Goal: Task Accomplishment & Management: Use online tool/utility

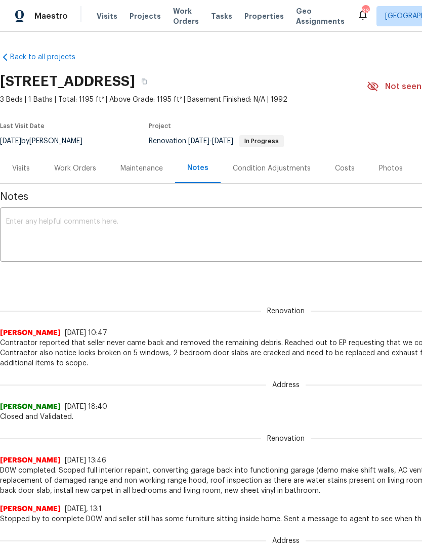
click at [151, 9] on div "Visits Projects Work Orders Tasks Properties Geo Assignments" at bounding box center [227, 16] width 260 height 20
click at [138, 28] on div "Maestro Visits Projects Work Orders Tasks Properties Geo Assignments 36 Tampa […" at bounding box center [211, 16] width 422 height 32
click at [146, 14] on span "Projects" at bounding box center [145, 16] width 31 height 10
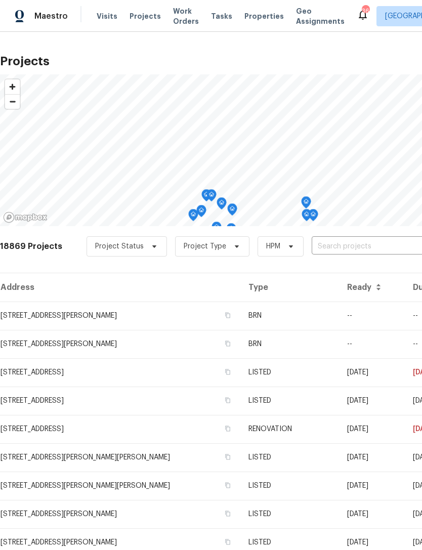
click at [382, 239] on input "text" at bounding box center [370, 247] width 116 height 16
type input "2575 kin"
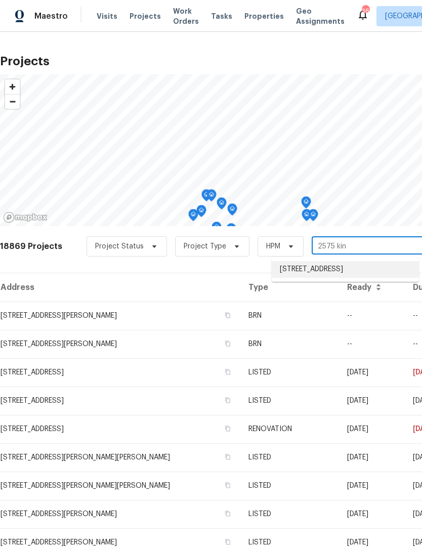
click at [362, 261] on li "[STREET_ADDRESS]" at bounding box center [345, 269] width 147 height 17
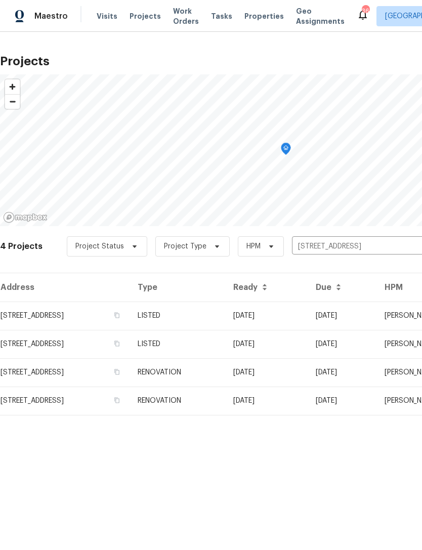
click at [308, 309] on td "[DATE]" at bounding box center [266, 316] width 82 height 28
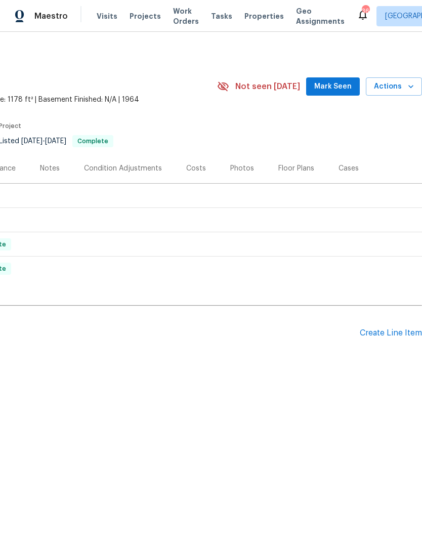
click at [377, 333] on div "Create Line Item" at bounding box center [391, 333] width 62 height 10
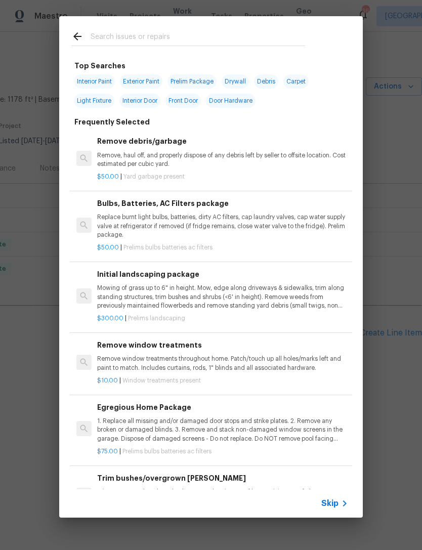
scroll to position [0, 150]
click at [186, 33] on input "text" at bounding box center [198, 37] width 215 height 15
type input "Screen"
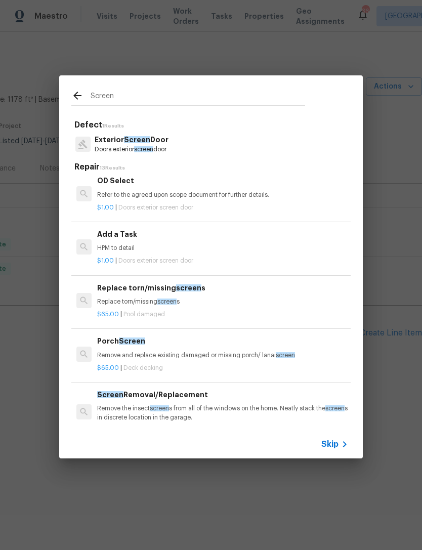
scroll to position [194, 0]
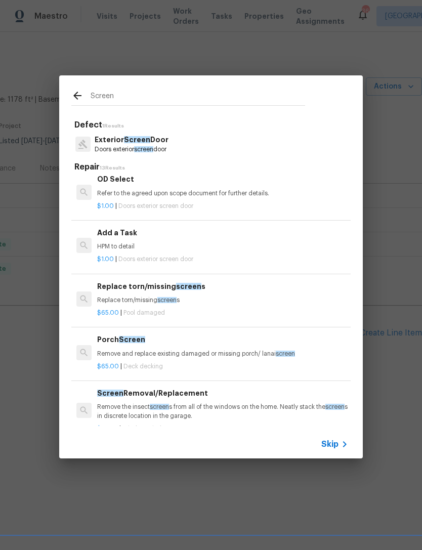
click at [185, 287] on span "screen" at bounding box center [188, 286] width 25 height 7
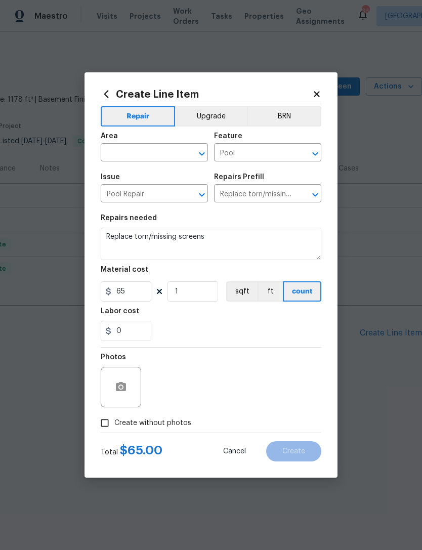
click at [123, 152] on input "text" at bounding box center [140, 154] width 79 height 16
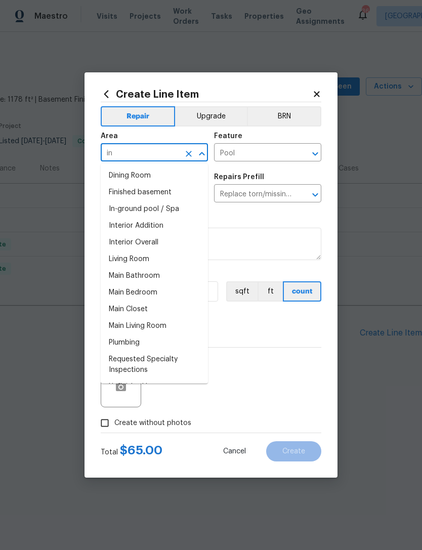
type input "i"
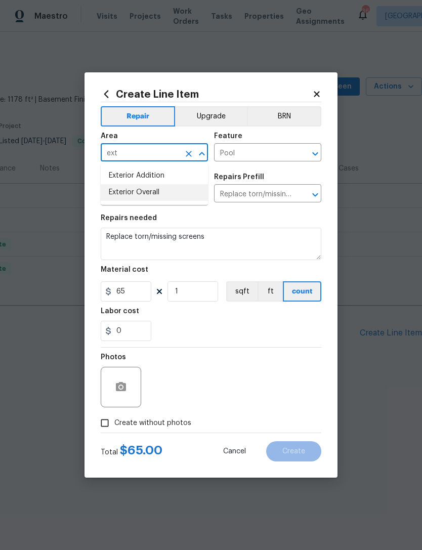
click at [155, 199] on li "Exterior Overall" at bounding box center [154, 192] width 107 height 17
type input "Exterior Overall"
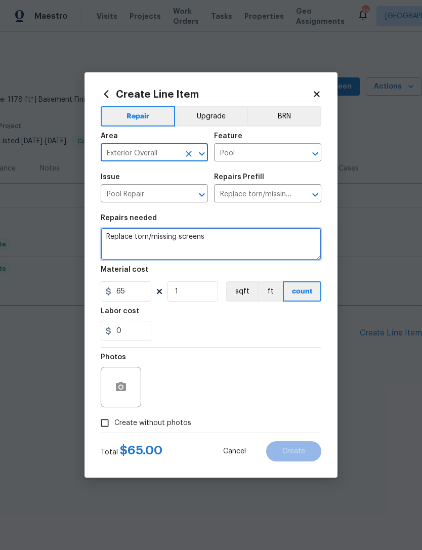
click at [104, 236] on textarea "Replace torn/missing screens" at bounding box center [211, 244] width 221 height 32
type textarea "Front patio - Replace torn/missing screens"
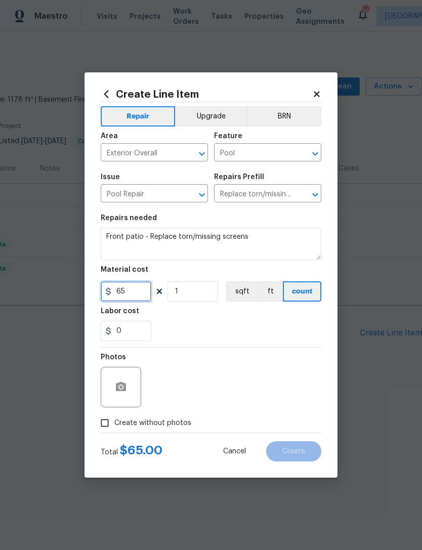
click at [136, 289] on input "65" at bounding box center [126, 291] width 51 height 20
type input "75"
click at [119, 384] on icon "button" at bounding box center [121, 386] width 10 height 9
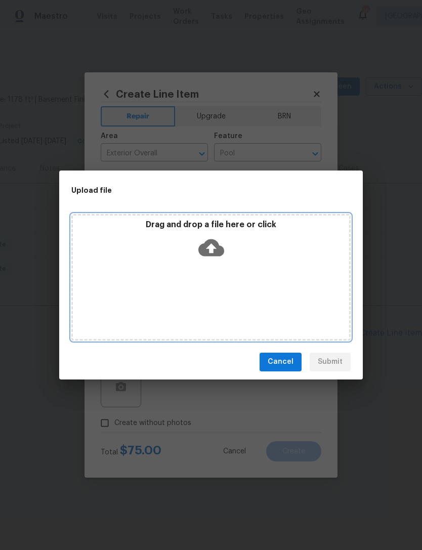
click at [293, 268] on div "Drag and drop a file here or click" at bounding box center [210, 277] width 279 height 126
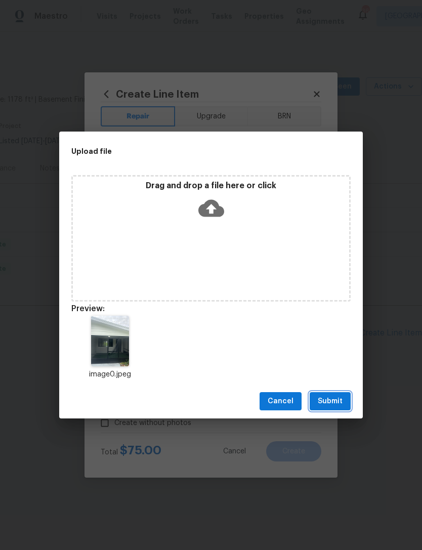
click at [332, 398] on span "Submit" at bounding box center [330, 401] width 25 height 13
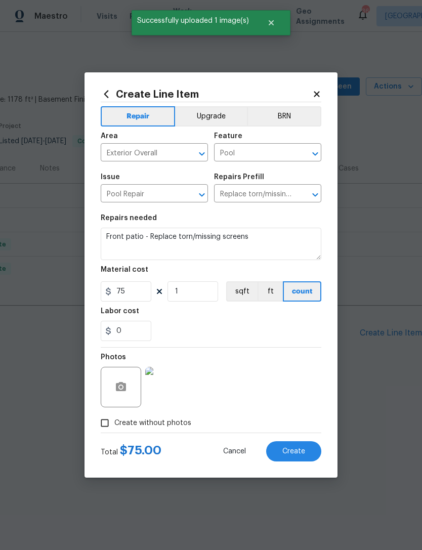
click at [295, 458] on button "Create" at bounding box center [293, 451] width 55 height 20
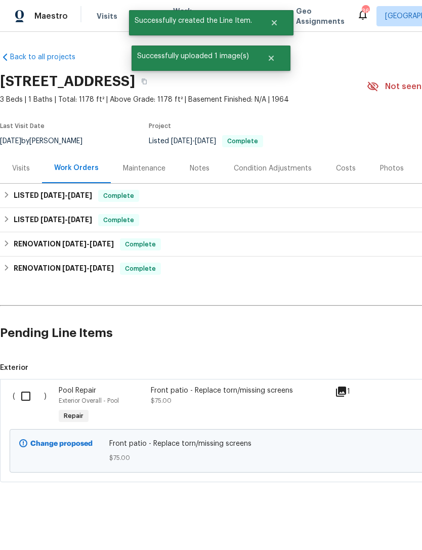
scroll to position [0, 0]
click at [27, 391] on input "checkbox" at bounding box center [29, 395] width 29 height 21
checkbox input "true"
click at [372, 522] on span "Create Work Order" at bounding box center [363, 525] width 67 height 13
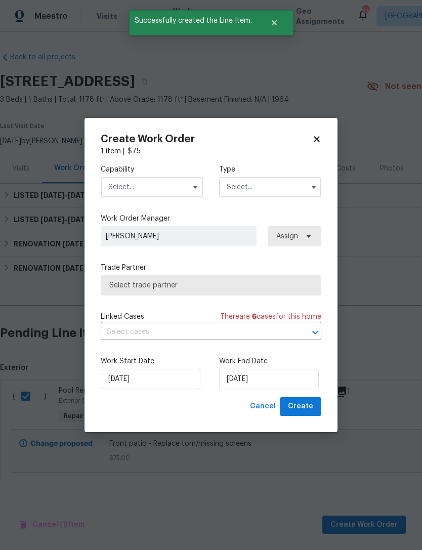
click at [169, 193] on input "text" at bounding box center [152, 187] width 102 height 20
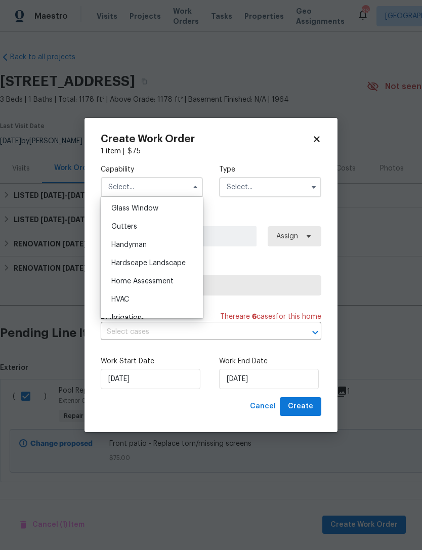
scroll to position [522, 0]
click at [148, 248] on div "Handyman" at bounding box center [151, 243] width 97 height 18
type input "Handyman"
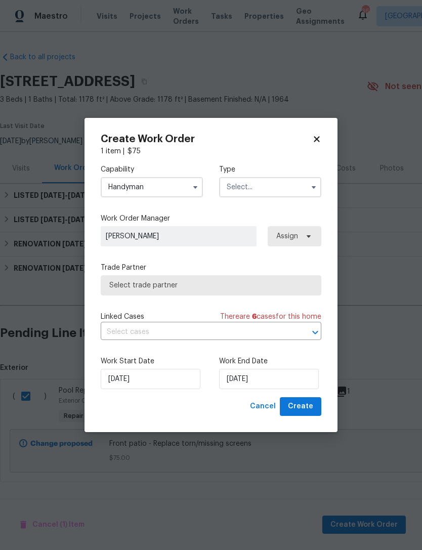
click at [268, 187] on input "text" at bounding box center [270, 187] width 102 height 20
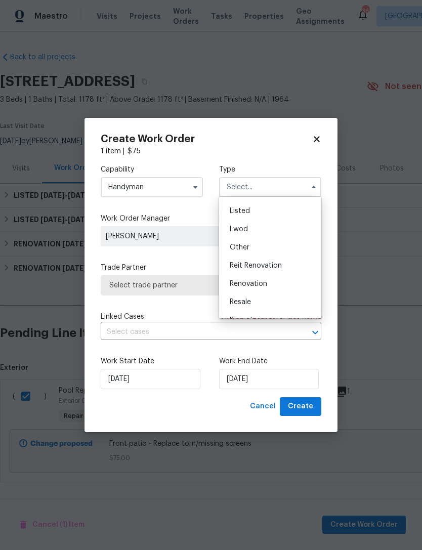
scroll to position [90, 0]
click at [259, 209] on div "Listed" at bounding box center [270, 210] width 97 height 18
type input "Listed"
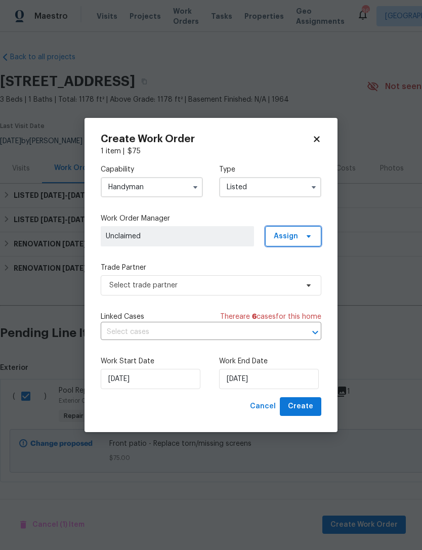
click at [293, 229] on span "Assign" at bounding box center [293, 236] width 56 height 20
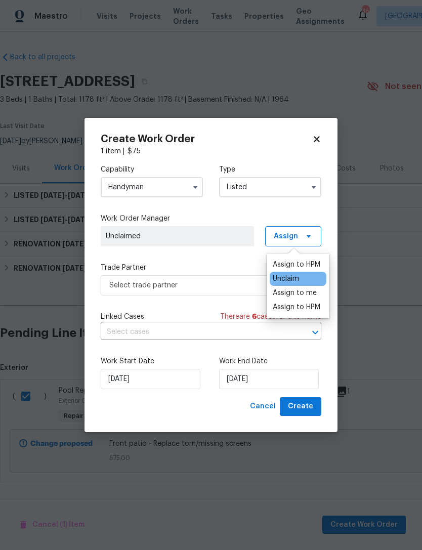
click at [302, 293] on div "Assign to me" at bounding box center [295, 293] width 44 height 10
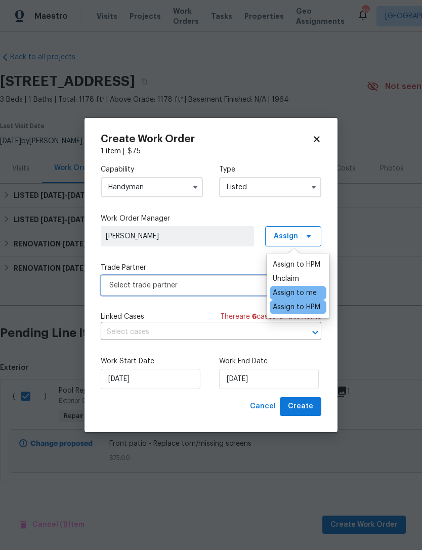
click at [199, 285] on span "Select trade partner" at bounding box center [203, 285] width 189 height 10
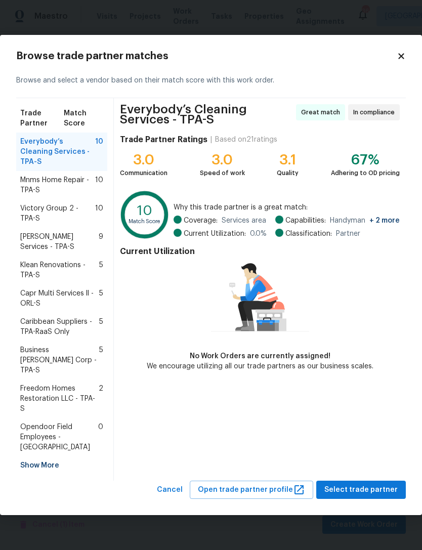
click at [29, 250] on span "[PERSON_NAME] Services - TPA-S" at bounding box center [59, 242] width 78 height 20
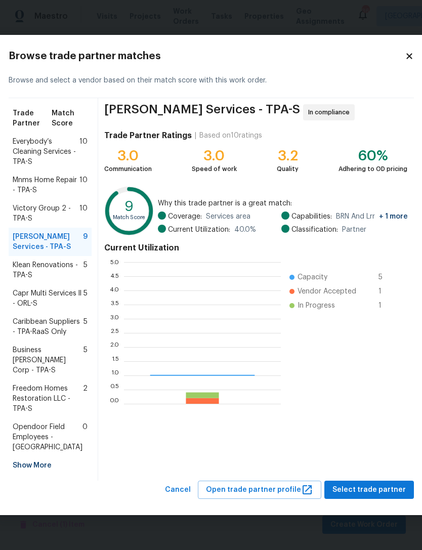
scroll to position [142, 157]
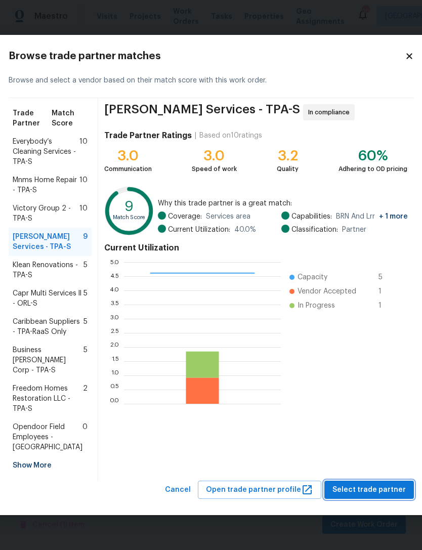
click at [367, 496] on span "Select trade partner" at bounding box center [368, 490] width 73 height 13
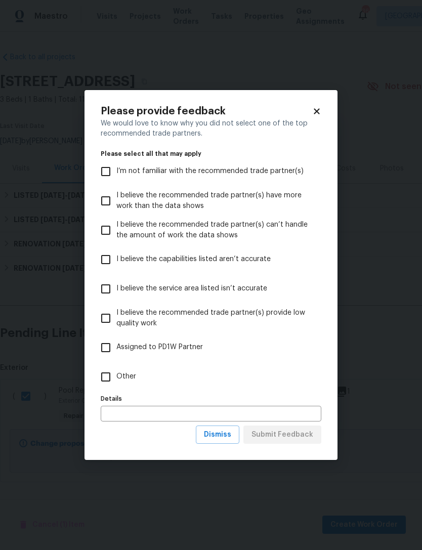
click at [128, 377] on span "Other" at bounding box center [126, 376] width 20 height 11
click at [116, 377] on input "Other" at bounding box center [105, 376] width 21 height 21
checkbox input "true"
click at [287, 443] on button "Submit Feedback" at bounding box center [282, 434] width 78 height 19
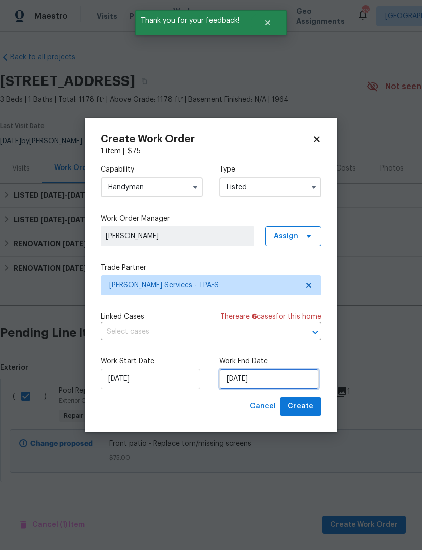
click at [265, 386] on input "[DATE]" at bounding box center [269, 379] width 100 height 20
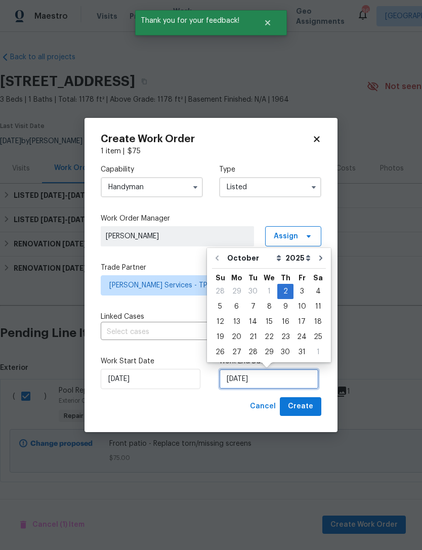
scroll to position [1, 0]
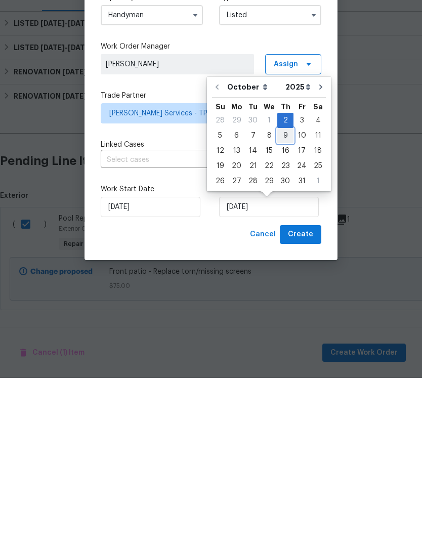
click at [285, 301] on div "9" at bounding box center [285, 308] width 16 height 14
type input "[DATE]"
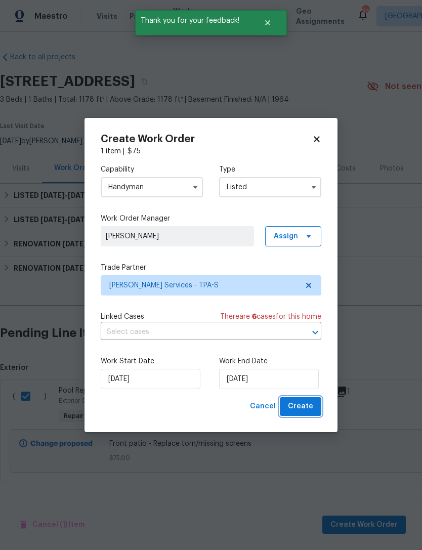
click at [298, 411] on span "Create" at bounding box center [300, 406] width 25 height 13
checkbox input "false"
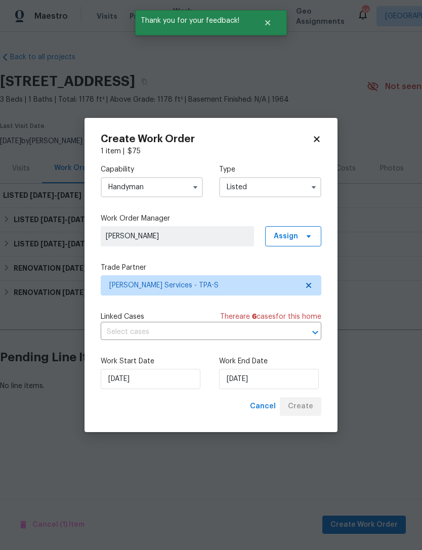
scroll to position [0, 0]
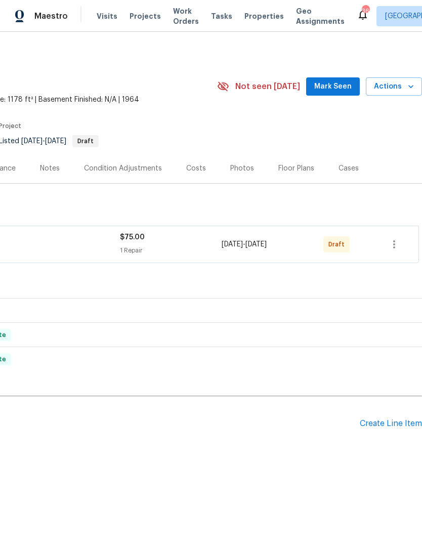
scroll to position [0, 150]
click at [395, 241] on icon "button" at bounding box center [394, 244] width 2 height 8
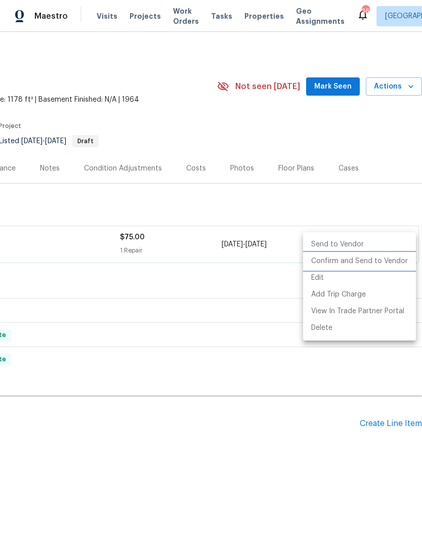
click at [392, 260] on li "Confirm and Send to Vendor" at bounding box center [359, 261] width 113 height 17
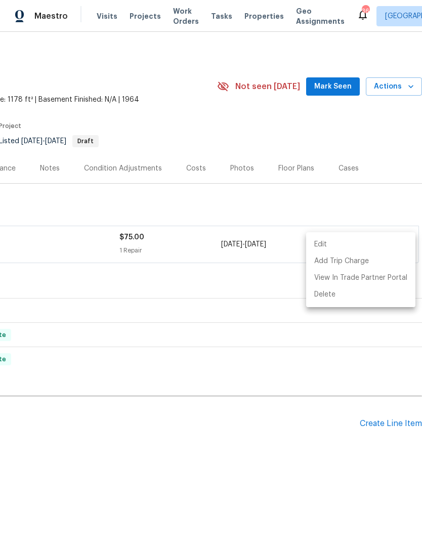
click at [279, 460] on div at bounding box center [211, 275] width 422 height 550
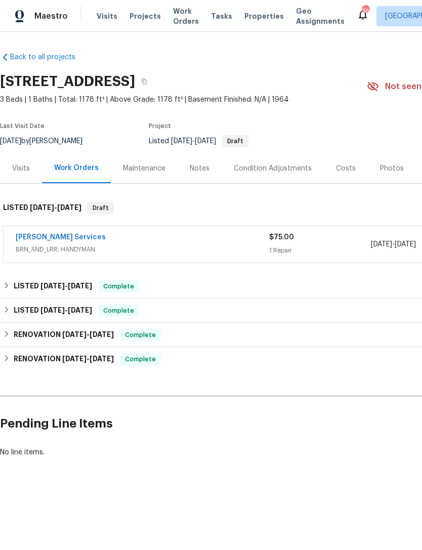
scroll to position [0, 0]
click at [199, 176] on div "Notes" at bounding box center [200, 168] width 44 height 30
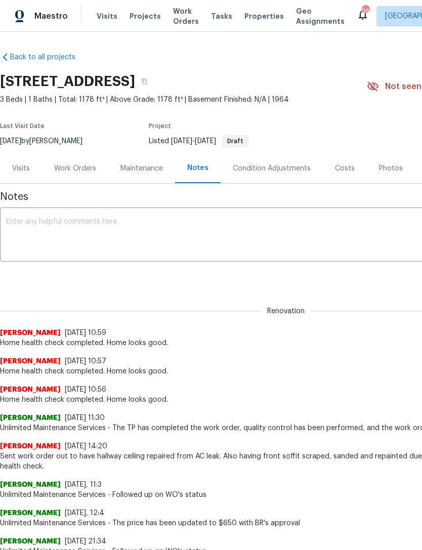
click at [160, 228] on textarea at bounding box center [286, 235] width 560 height 35
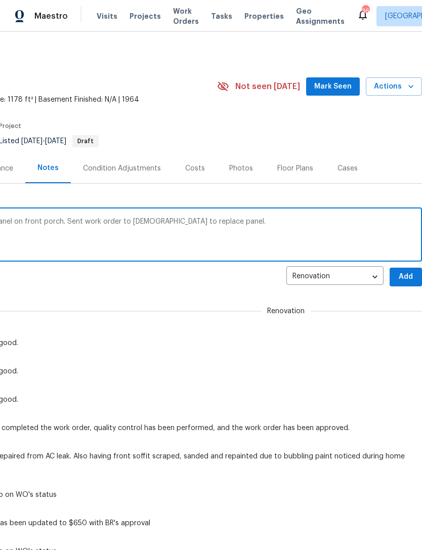
scroll to position [0, 150]
type textarea "Landscaper reported a damaged screen panel on front porch. Sent work order to c…"
click at [407, 277] on span "Add" at bounding box center [406, 277] width 16 height 13
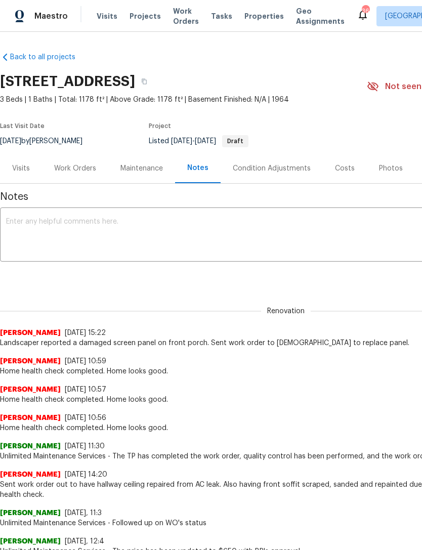
scroll to position [0, 0]
click at [139, 13] on span "Projects" at bounding box center [145, 16] width 31 height 10
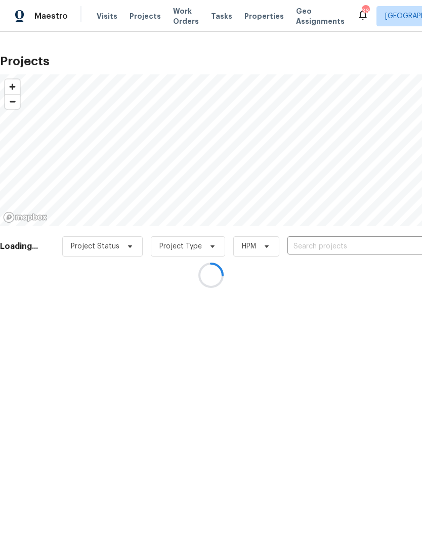
click at [332, 243] on div at bounding box center [211, 275] width 422 height 550
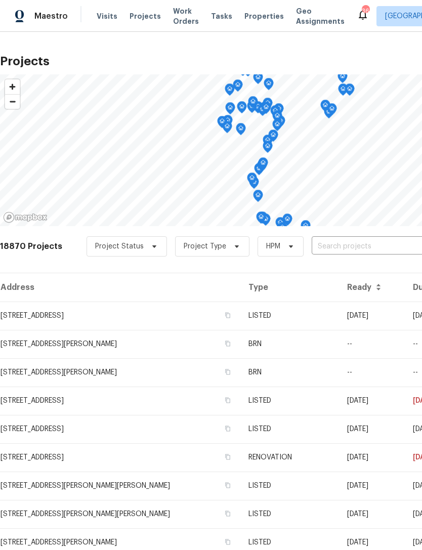
click at [326, 250] on input "text" at bounding box center [370, 247] width 116 height 16
type input "2812"
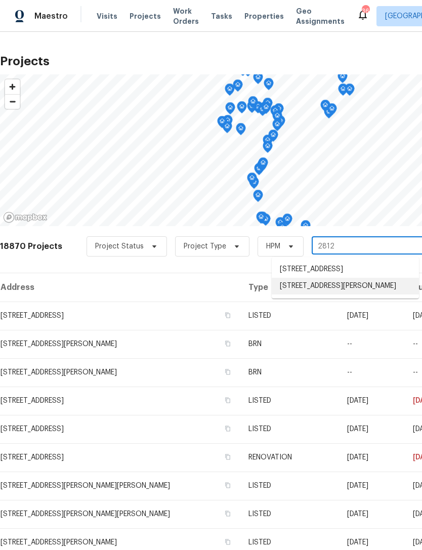
click at [339, 288] on li "2812 Tom Brewer Ln, Plant City, FL 33566" at bounding box center [345, 286] width 147 height 17
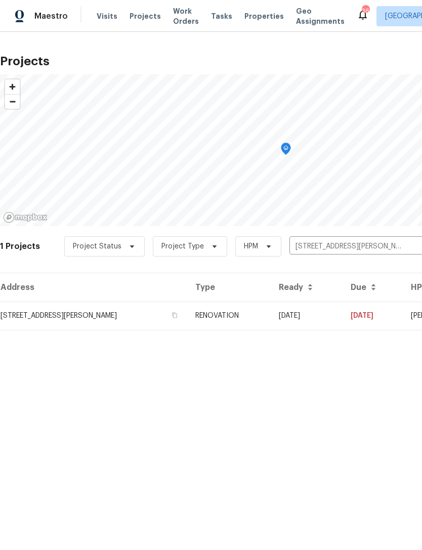
click at [335, 314] on td "[DATE]" at bounding box center [307, 316] width 72 height 28
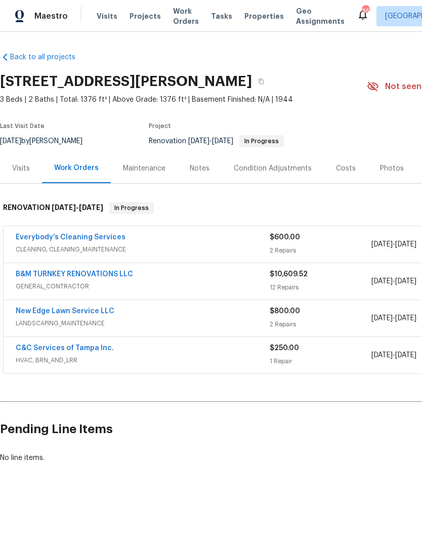
click at [210, 239] on div "Everybody’s Cleaning Services" at bounding box center [143, 238] width 254 height 12
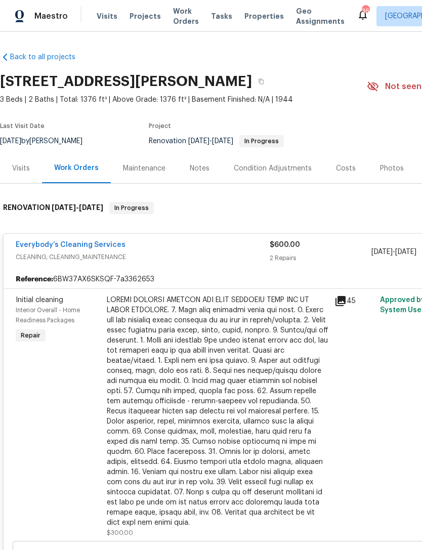
click at [229, 348] on div at bounding box center [218, 411] width 222 height 233
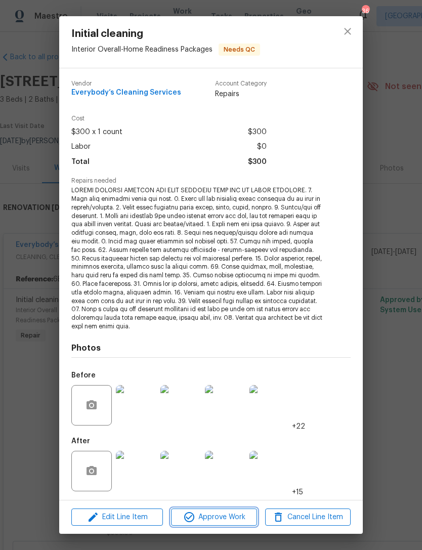
click at [220, 518] on span "Approve Work" at bounding box center [213, 517] width 79 height 13
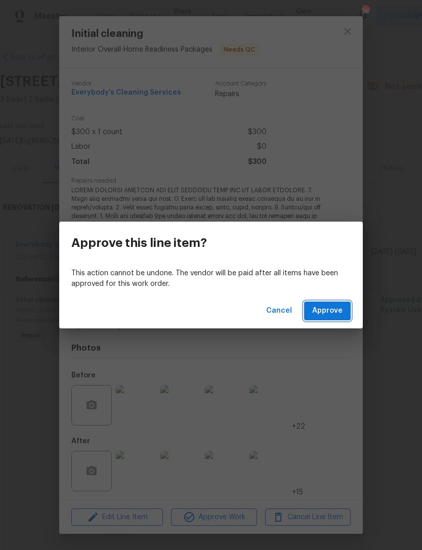
click at [335, 312] on span "Approve" at bounding box center [327, 311] width 30 height 13
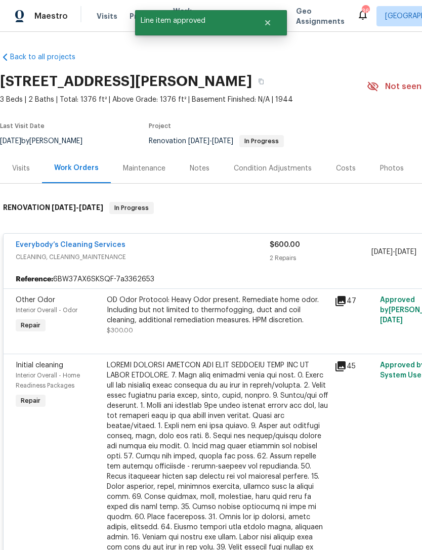
click at [219, 318] on div "OD Odor Protocol: Heavy Odor present. Remediate home odor. Including but not li…" at bounding box center [218, 310] width 222 height 30
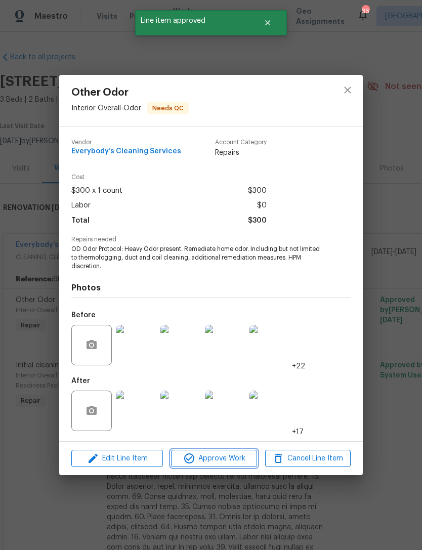
click at [216, 460] on span "Approve Work" at bounding box center [213, 458] width 79 height 13
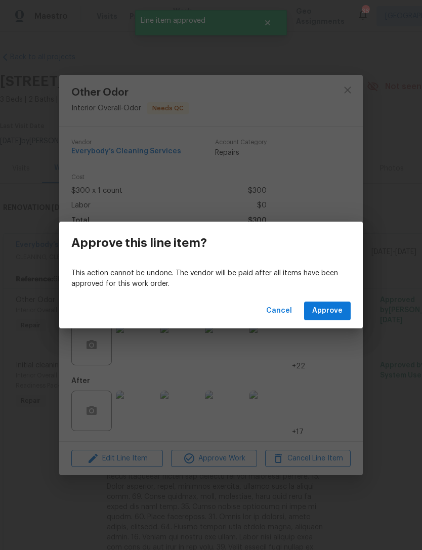
click at [337, 297] on div "Cancel Approve" at bounding box center [211, 310] width 304 height 35
click at [330, 309] on span "Approve" at bounding box center [327, 311] width 30 height 13
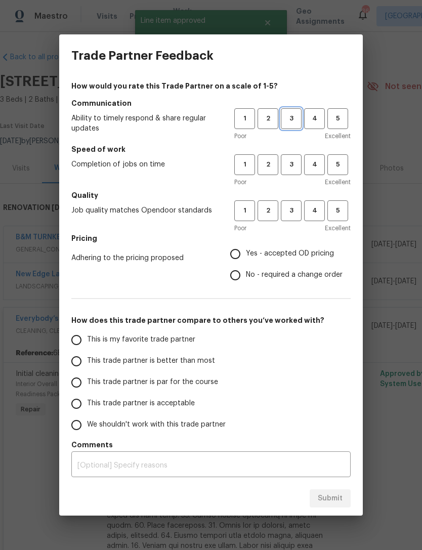
click at [293, 120] on span "3" at bounding box center [291, 119] width 19 height 12
click at [292, 162] on span "3" at bounding box center [291, 165] width 19 height 12
click at [292, 219] on button "3" at bounding box center [291, 210] width 21 height 21
click at [286, 258] on span "Yes - accepted OD pricing" at bounding box center [290, 253] width 88 height 11
click at [246, 258] on input "Yes - accepted OD pricing" at bounding box center [235, 253] width 21 height 21
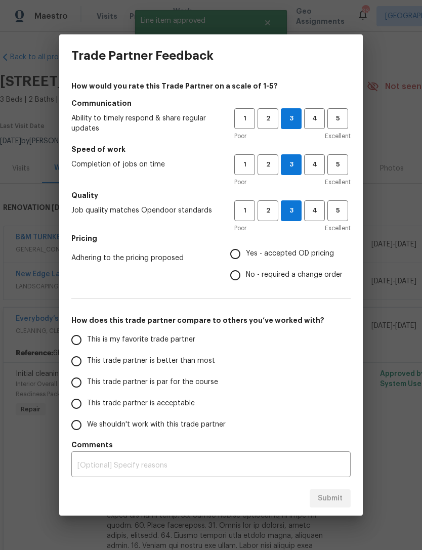
radio input "true"
click at [193, 354] on label "This trade partner is better than most" at bounding box center [146, 361] width 160 height 21
click at [87, 354] on input "This trade partner is better than most" at bounding box center [76, 361] width 21 height 21
click at [331, 507] on button "Submit" at bounding box center [330, 498] width 41 height 19
radio input "true"
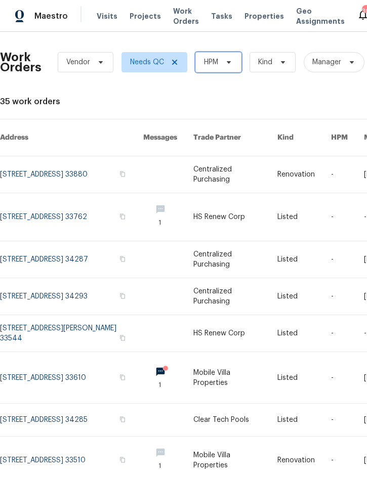
click at [221, 62] on span "HPM" at bounding box center [218, 62] width 46 height 20
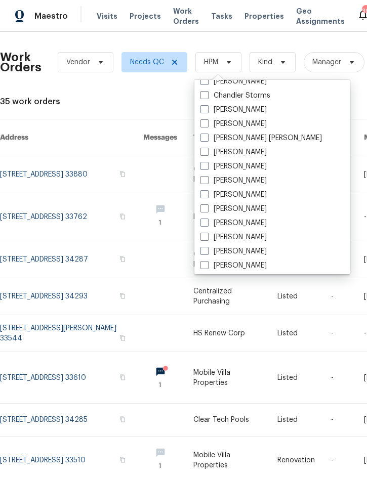
scroll to position [113, 0]
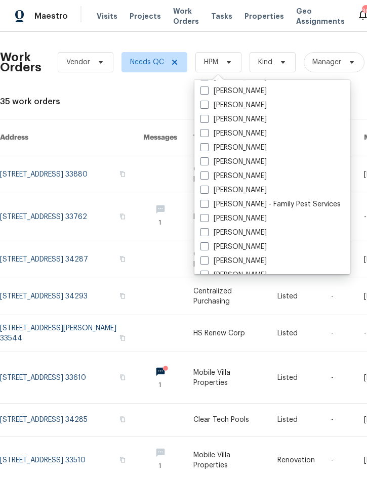
click at [239, 189] on label "[PERSON_NAME]" at bounding box center [233, 190] width 66 height 10
click at [207, 189] on input "[PERSON_NAME]" at bounding box center [203, 188] width 7 height 7
checkbox input "true"
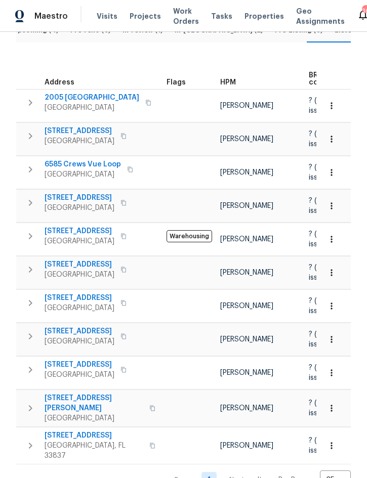
scroll to position [133, 0]
